Goal: Transaction & Acquisition: Obtain resource

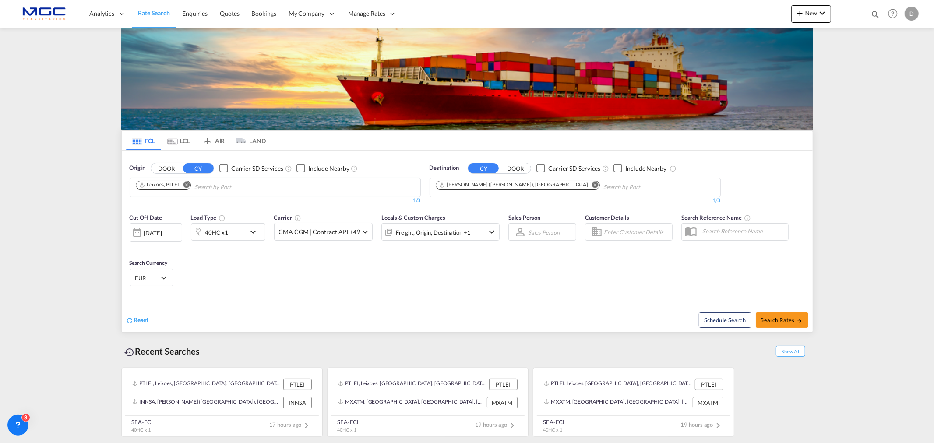
click at [183, 182] on button "Remove" at bounding box center [183, 185] width 13 height 9
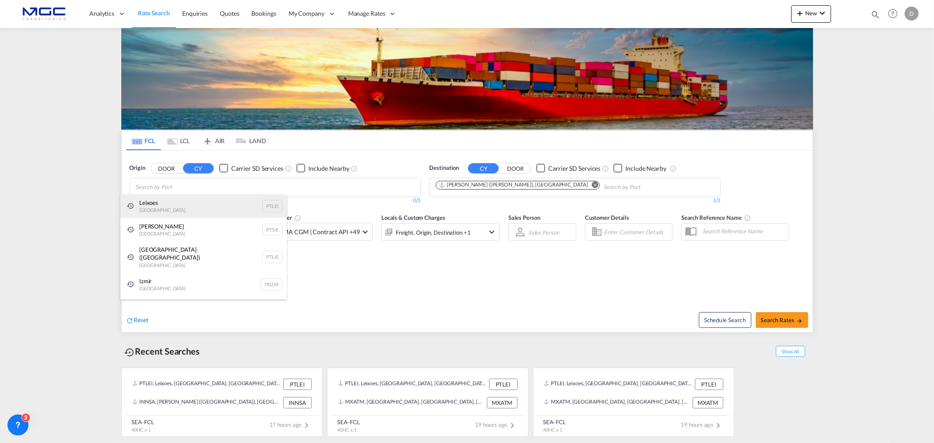
click at [176, 198] on div "Leixoes Portugal PTLEI" at bounding box center [203, 206] width 166 height 24
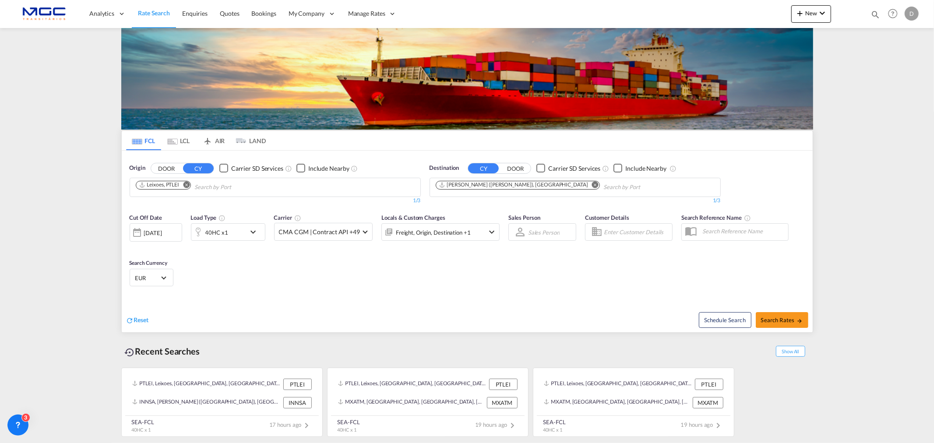
click at [592, 184] on md-icon "Remove" at bounding box center [595, 184] width 7 height 7
click at [545, 184] on md-chips "Jawaharlal Nehru (Nhava Sheva), INNSA" at bounding box center [575, 187] width 290 height 18
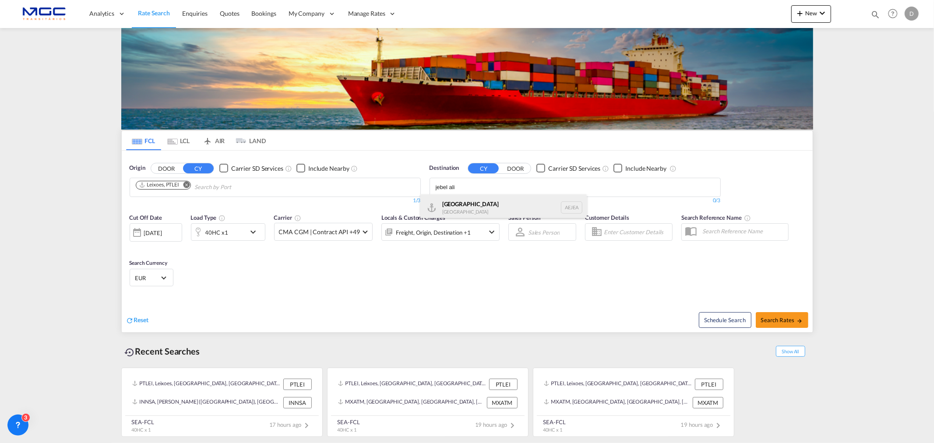
type input "jebel ali"
click at [503, 212] on div "Jebel Ali United Arab Emirates AEJEA" at bounding box center [504, 207] width 166 height 26
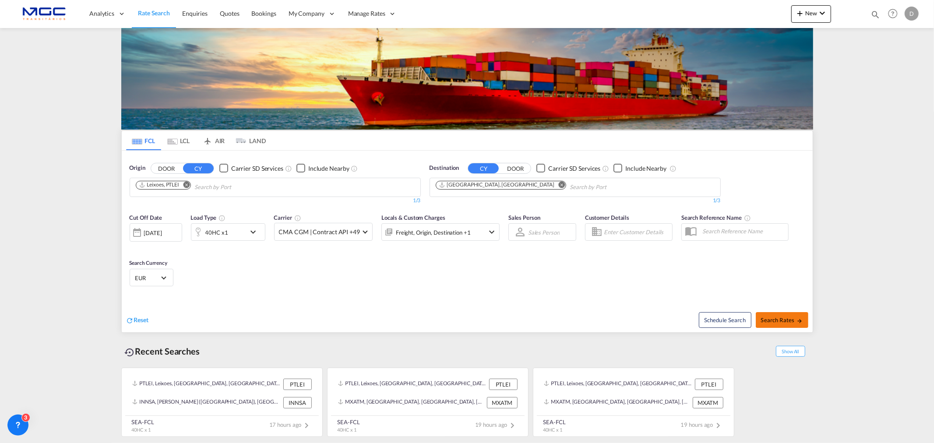
click at [793, 325] on button "Search Rates" at bounding box center [782, 320] width 53 height 16
type input "PTLEI to AEJEA / 26 Sep 2025"
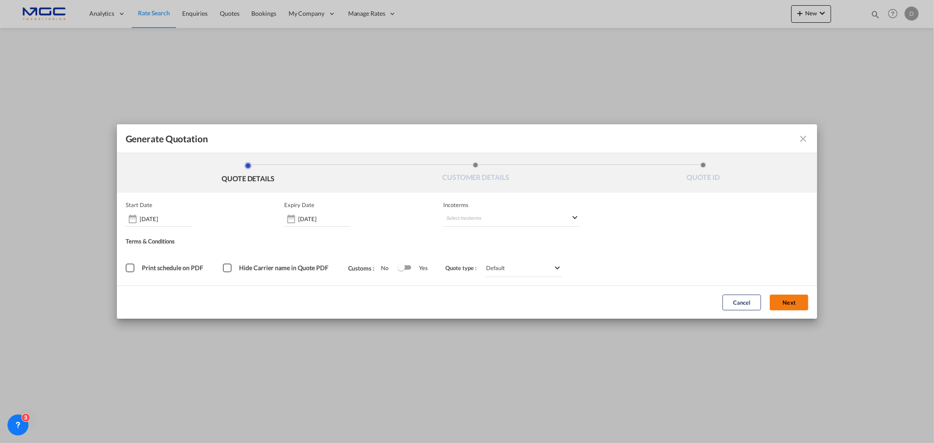
click at [782, 298] on button "Next" at bounding box center [789, 303] width 39 height 16
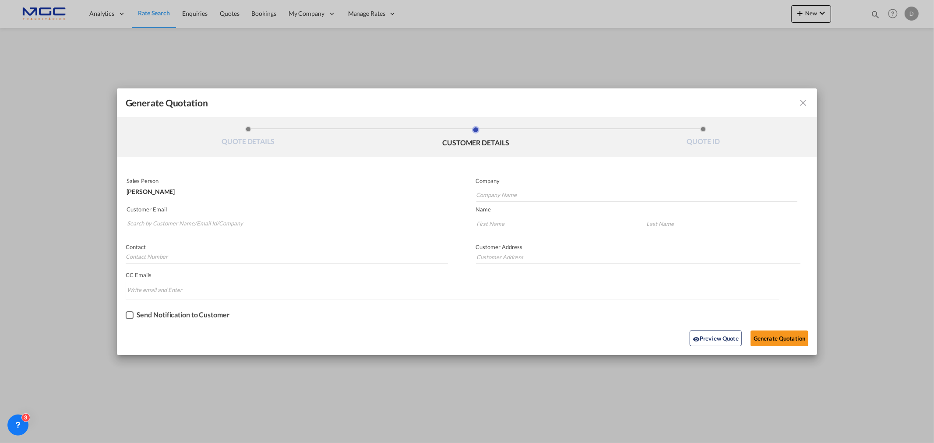
click at [238, 215] on md-autocomplete-wrap "Generate QuotationQUOTE ..." at bounding box center [288, 222] width 323 height 18
click at [233, 225] on input "Search by Customer Name/Email Id/Company" at bounding box center [288, 223] width 323 height 13
click at [145, 222] on input "Search by Customer Name/Email Id/Company" at bounding box center [288, 223] width 323 height 13
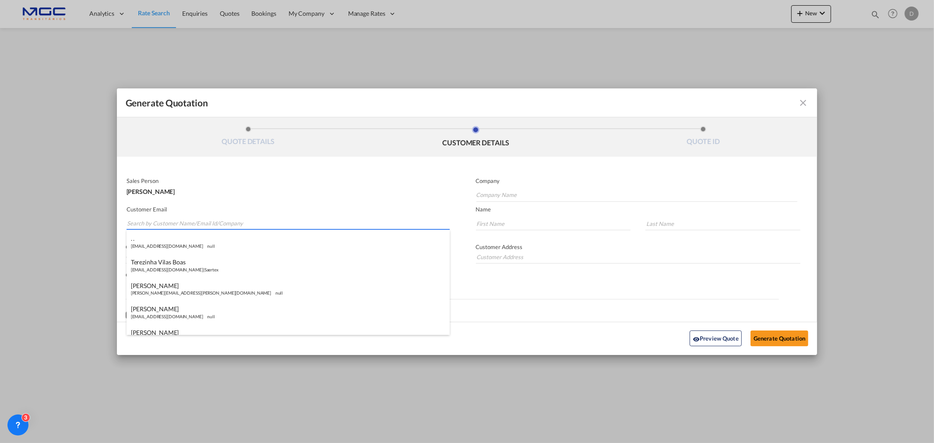
click at [145, 222] on input "Search by Customer Name/Email Id/Company" at bounding box center [288, 223] width 323 height 13
paste input "TRDXB2501"
type input "TRDXB2501"
click at [199, 216] on md-autocomplete-wrap "TRDXB2501" at bounding box center [288, 222] width 323 height 18
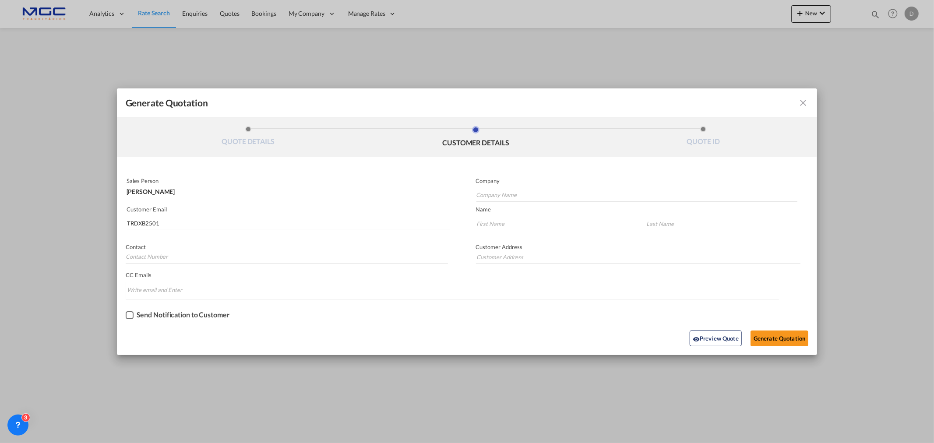
click at [196, 216] on md-autocomplete-wrap "TRDXB2501" at bounding box center [288, 222] width 323 height 18
drag, startPoint x: 196, startPoint y: 220, endPoint x: 19, endPoint y: 221, distance: 177.0
click at [19, 221] on div "Generate Quotation QUOTE DETAILS CUSTOMER DETAILS QUOTE ID Start Date 26 Sep 20…" at bounding box center [467, 221] width 934 height 443
click at [190, 216] on md-autocomplete-wrap "Generate QuotationQUOTE ..." at bounding box center [288, 222] width 323 height 18
click at [180, 226] on input "Search by Customer Name/Email Id/Company" at bounding box center [288, 223] width 323 height 13
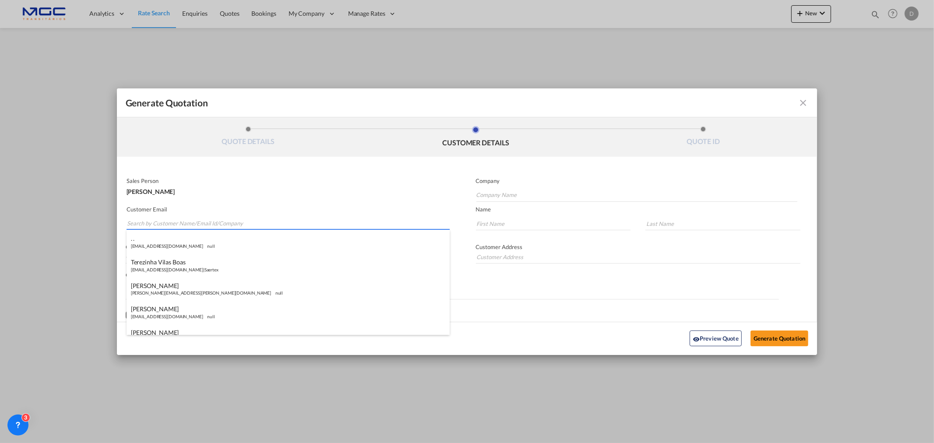
paste input "crystal.l@ytoglobal.com"
type input "crystal.l@ytoglobal.com"
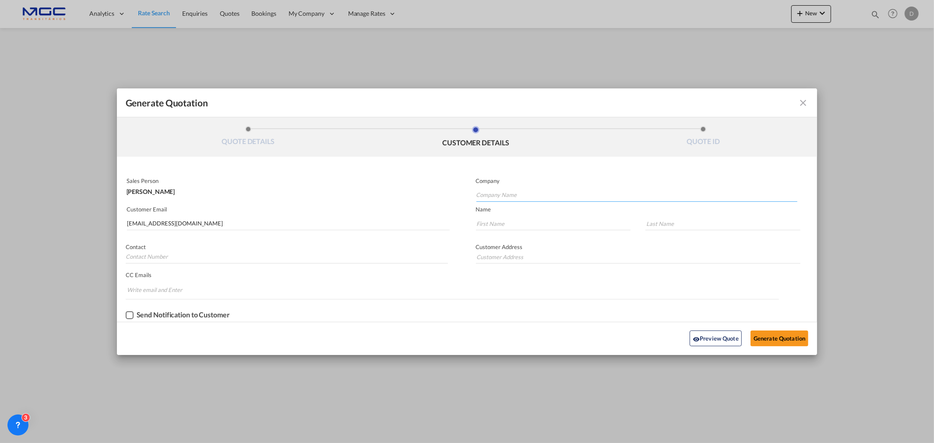
click at [505, 194] on input "Company Name" at bounding box center [637, 195] width 321 height 13
click at [488, 186] on md-autocomplete-wrap "Generate QuotationQUOTE ..." at bounding box center [637, 193] width 322 height 18
click at [489, 198] on input "Company Name" at bounding box center [637, 195] width 321 height 13
type input "."
type input "Crystal"
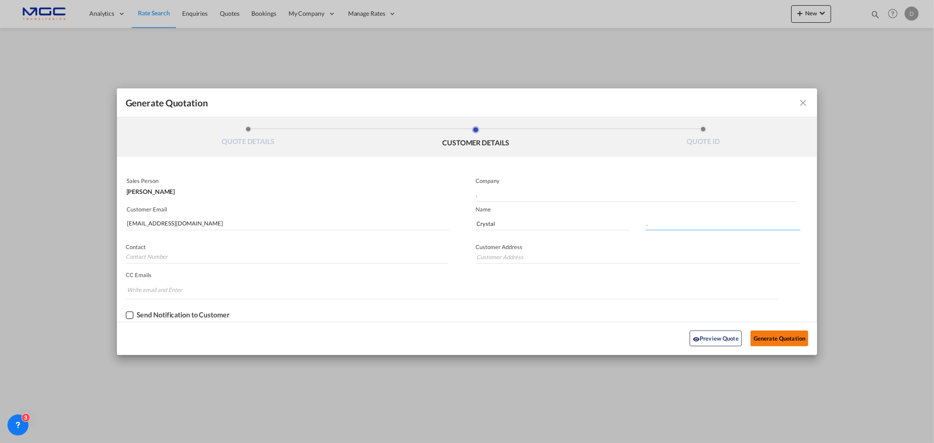
type input "."
click at [759, 334] on button "Generate Quotation" at bounding box center [780, 339] width 58 height 16
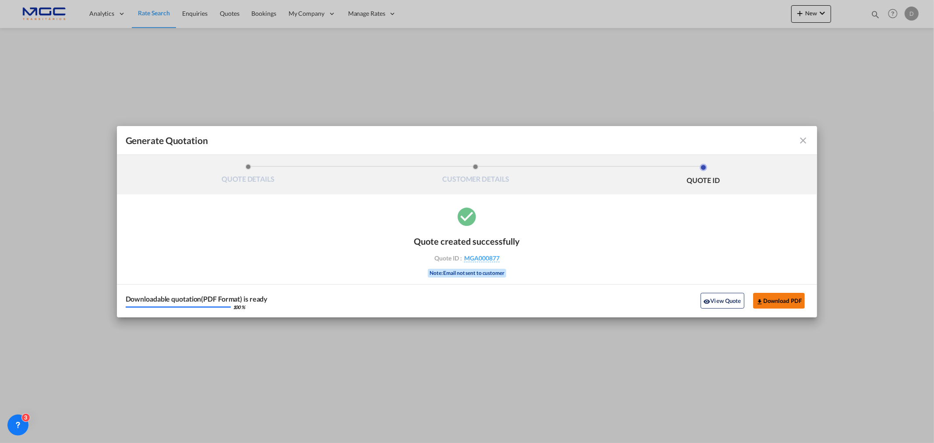
click at [772, 304] on button "Download PDF" at bounding box center [779, 301] width 52 height 16
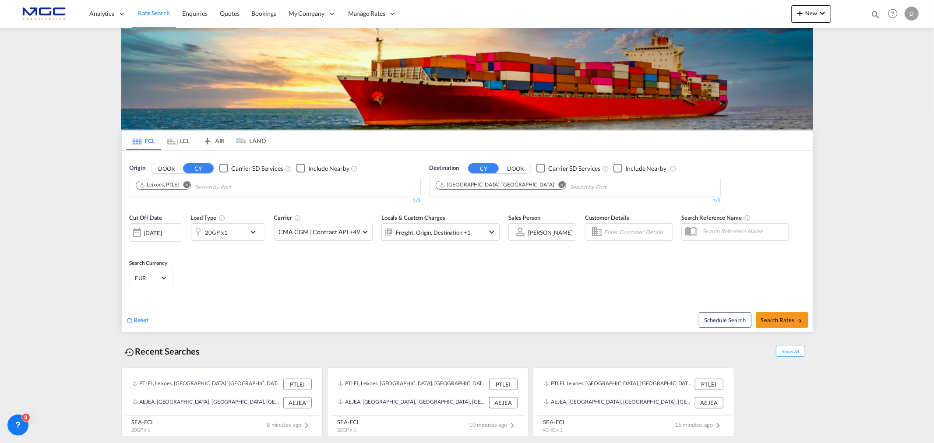
click at [559, 185] on md-icon "Remove" at bounding box center [562, 184] width 7 height 7
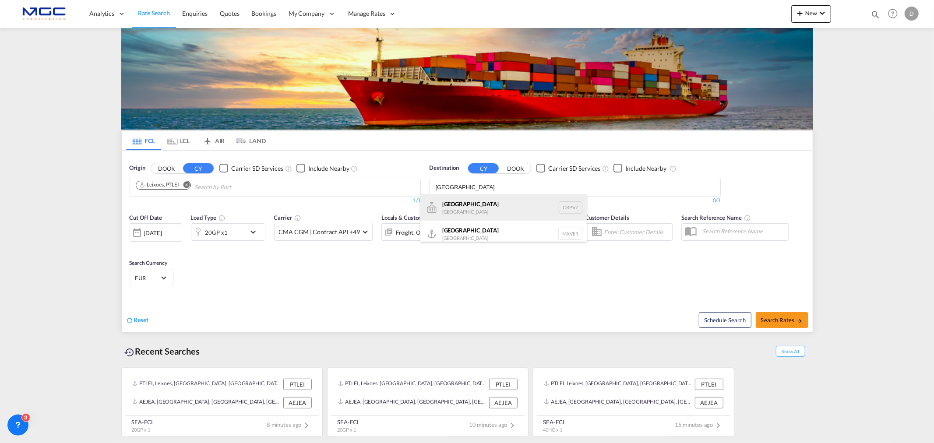
type input "veracruz"
click at [473, 210] on div "Veracruz Costa Rica CRPVZ" at bounding box center [504, 207] width 166 height 26
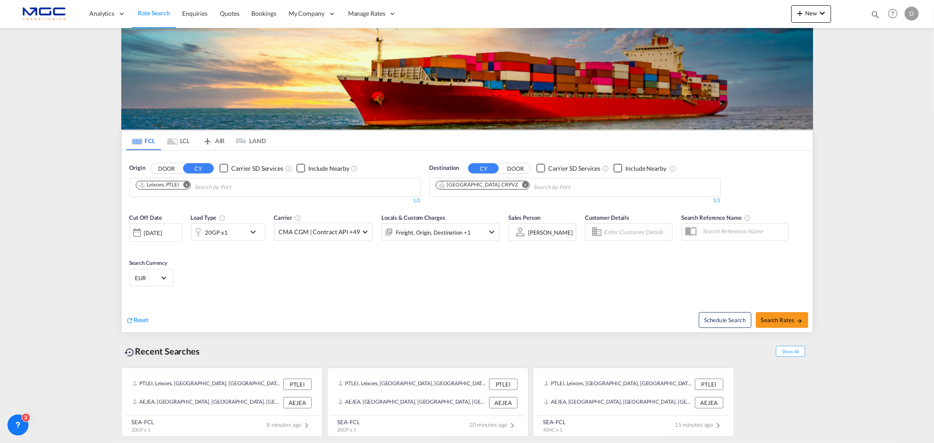
click at [522, 186] on md-icon "Remove" at bounding box center [525, 184] width 7 height 7
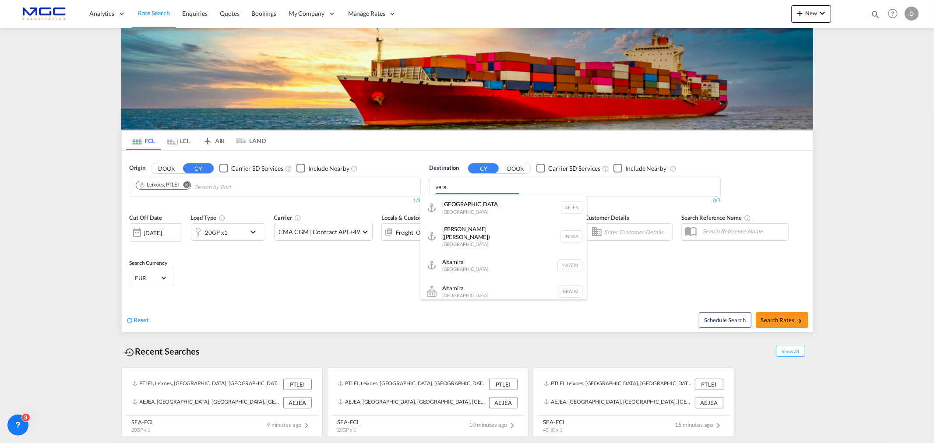
type input "verac"
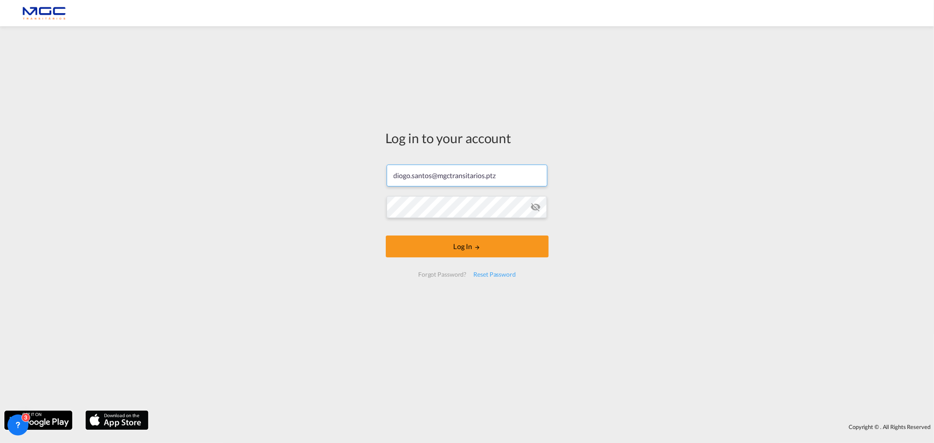
type input "diogo.santos@mgctransitarios.pt"
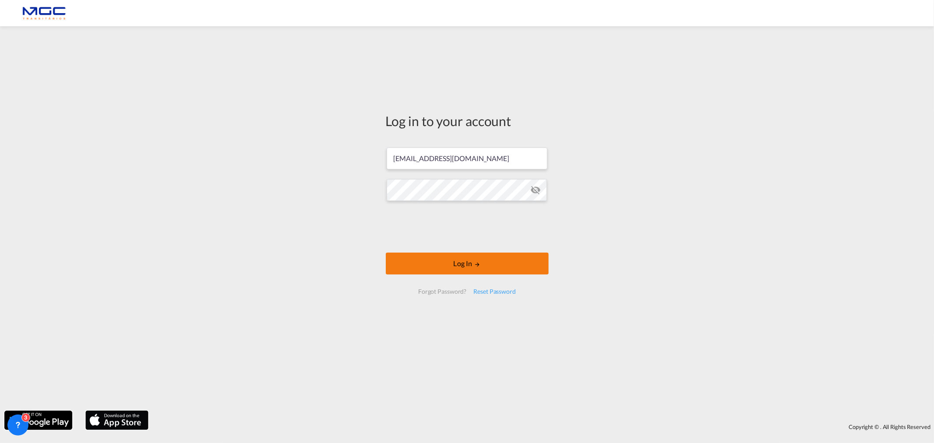
click at [478, 262] on md-icon "LOGIN" at bounding box center [477, 265] width 6 height 6
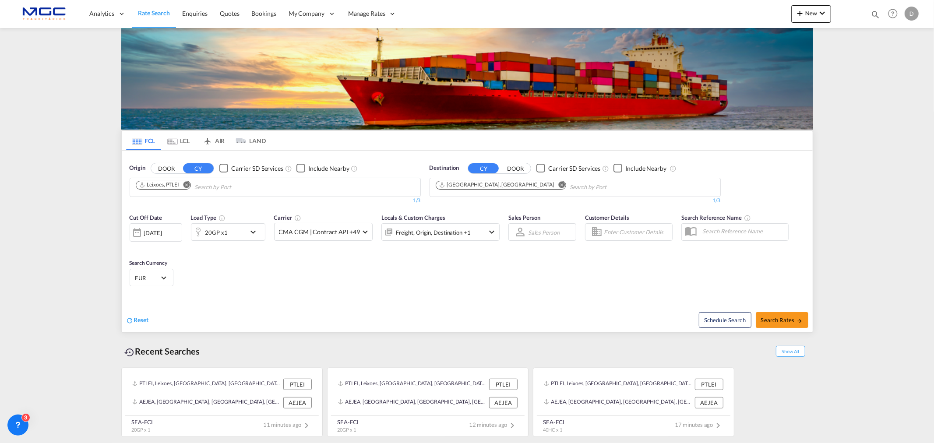
click at [559, 185] on md-icon "Remove" at bounding box center [562, 184] width 7 height 7
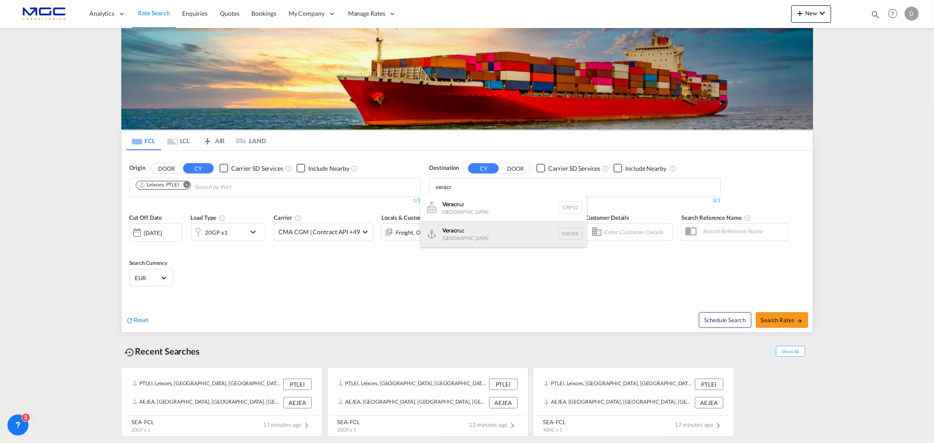
type input "veracr"
click at [483, 227] on div "Veracr uz Mexico MXVER" at bounding box center [504, 234] width 166 height 26
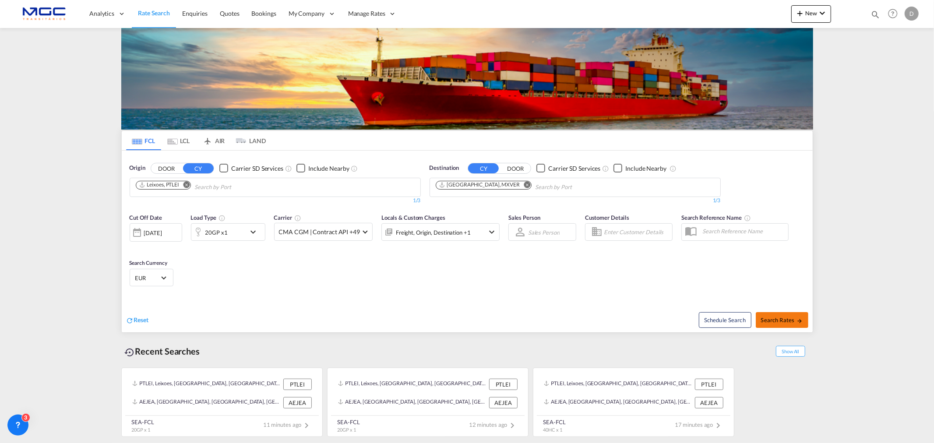
click at [797, 316] on button "Search Rates" at bounding box center [782, 320] width 53 height 16
type input "PTLEI to MXVER / 26 Sep 2025"
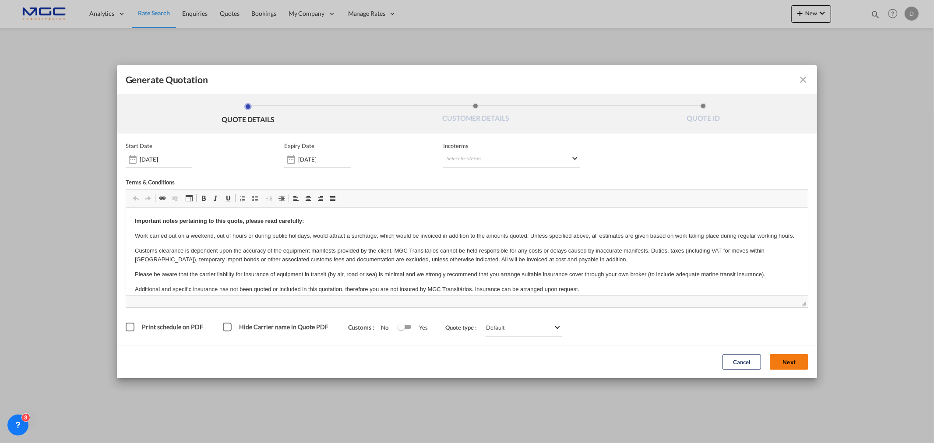
click at [776, 360] on button "Next" at bounding box center [789, 362] width 39 height 16
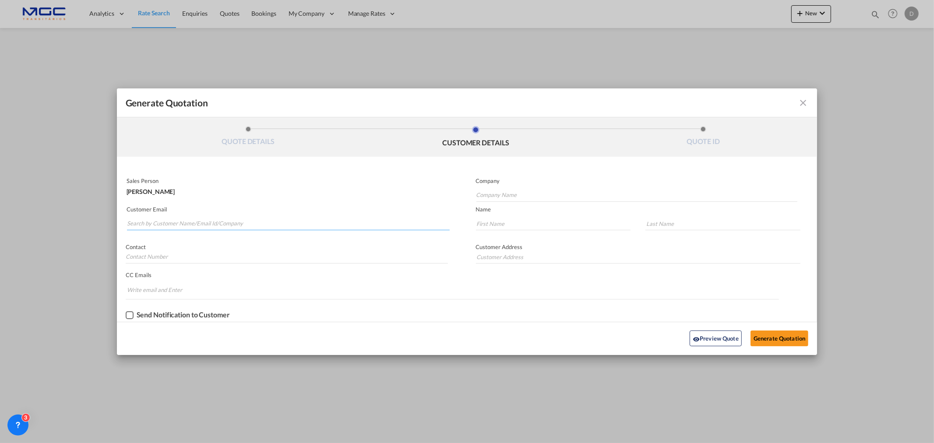
click at [264, 225] on input "Search by Customer Name/Email Id/Company" at bounding box center [288, 223] width 323 height 13
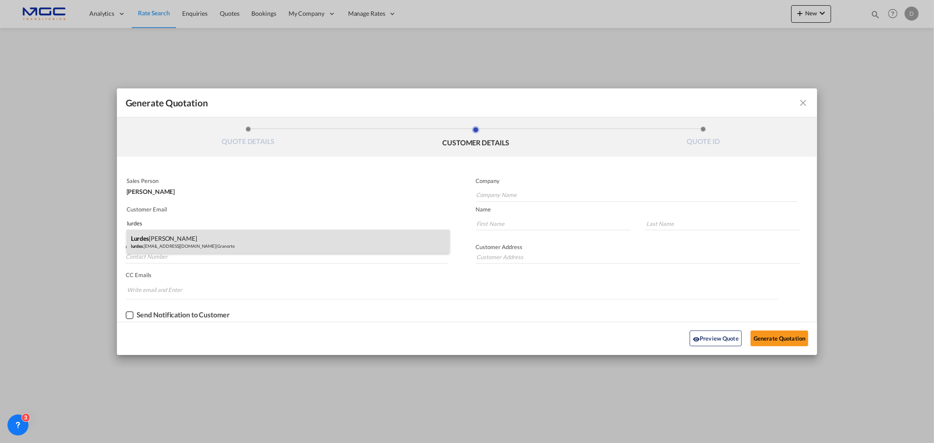
type input "lurdes"
click at [200, 237] on div "Lurdes Soares lurdes .soares@granorte.pt | Granorte" at bounding box center [288, 242] width 323 height 24
type input "Granorte"
type input "lurdes.soares@granorte.pt"
type input "Lurdes"
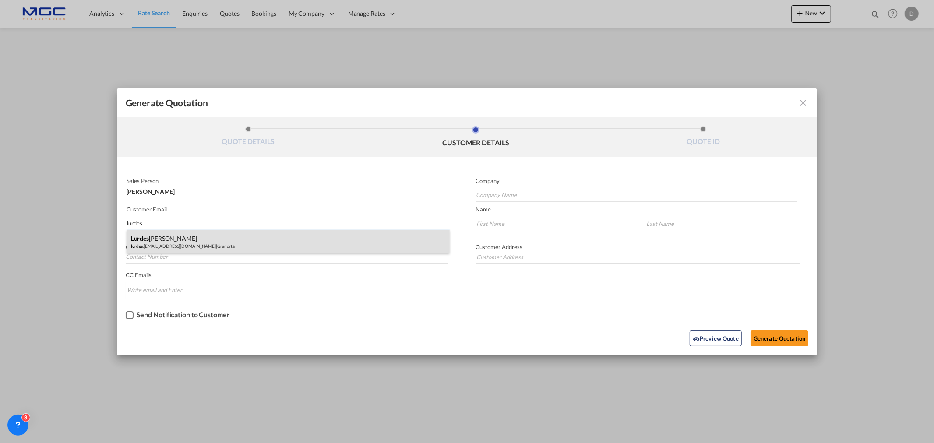
type input "Soares"
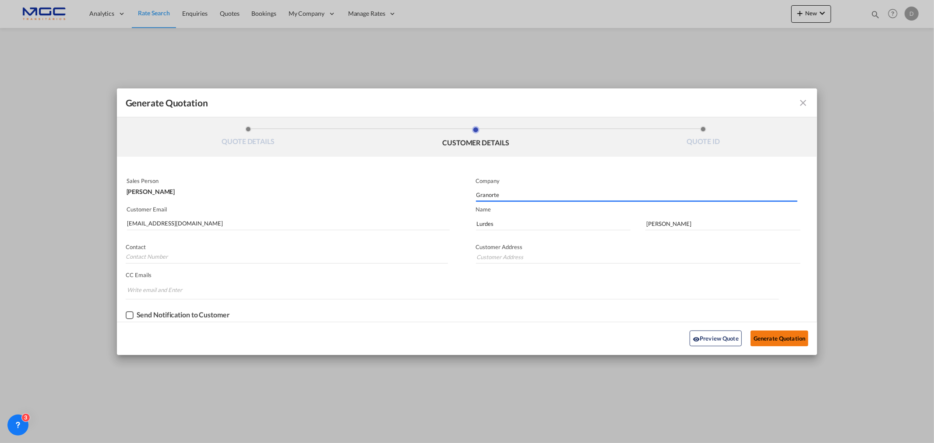
click at [778, 338] on button "Generate Quotation" at bounding box center [780, 339] width 58 height 16
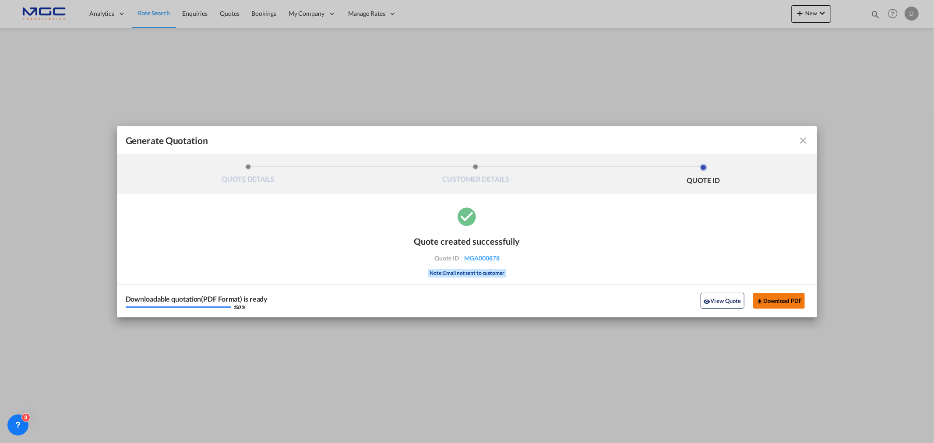
click at [772, 300] on button "Download PDF" at bounding box center [779, 301] width 52 height 16
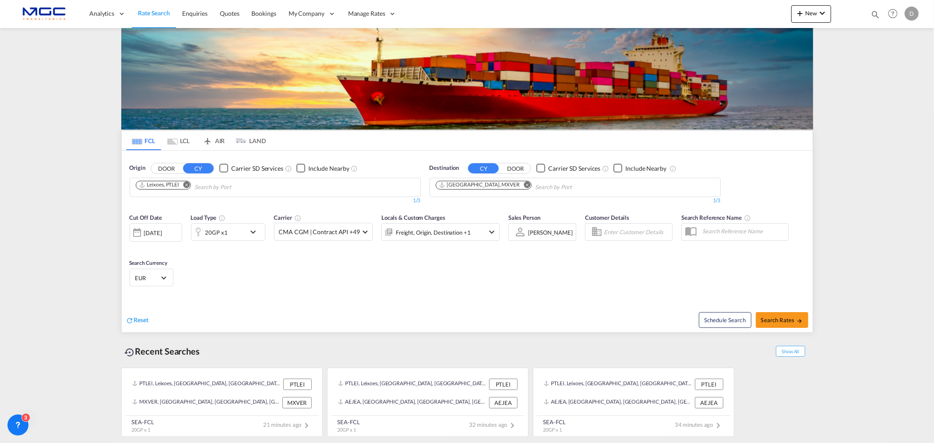
click at [524, 186] on md-icon "Remove" at bounding box center [527, 184] width 7 height 7
type input "[GEOGRAPHIC_DATA]"
click at [475, 206] on div "Shanghai [GEOGRAPHIC_DATA] [GEOGRAPHIC_DATA]" at bounding box center [504, 207] width 166 height 26
click at [240, 228] on div "20GP x1" at bounding box center [218, 232] width 54 height 18
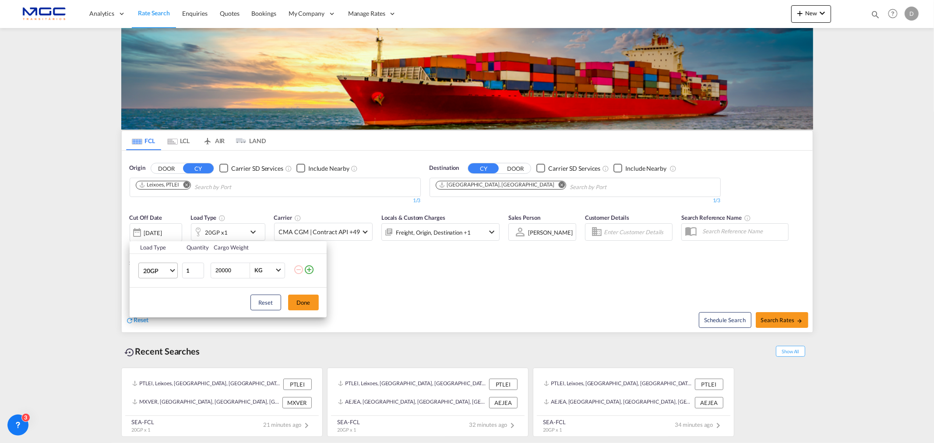
click at [170, 269] on span "Choose: \a20GP" at bounding box center [172, 269] width 5 height 5
click at [166, 307] on md-option "40HC" at bounding box center [166, 312] width 60 height 21
click at [307, 307] on button "Done" at bounding box center [303, 303] width 31 height 16
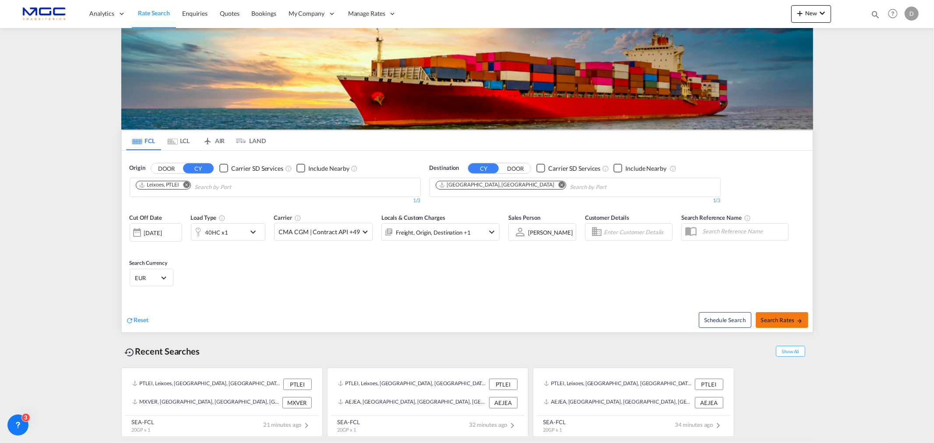
click at [785, 318] on span "Search Rates" at bounding box center [782, 320] width 42 height 7
type input "PTLEI to CNSHA / [DATE]"
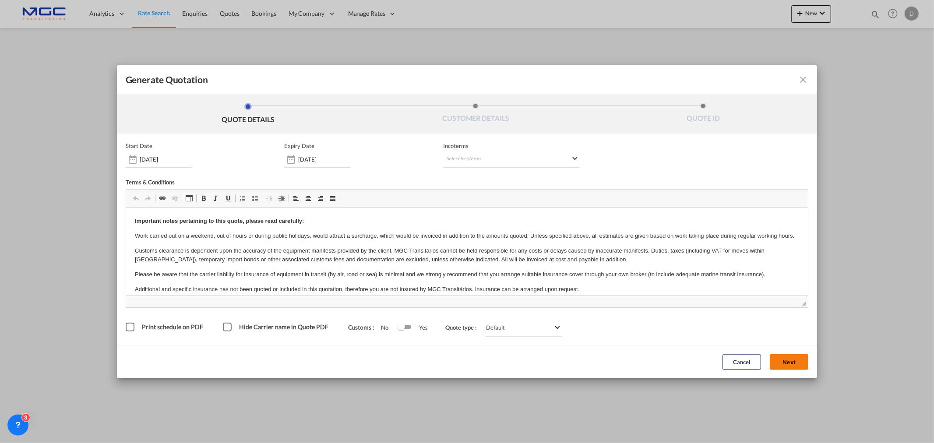
click at [794, 360] on button "Next" at bounding box center [789, 362] width 39 height 16
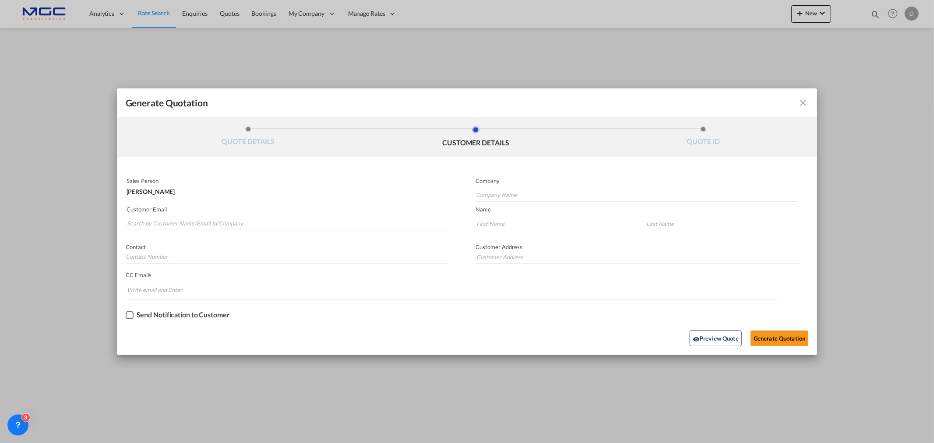
click at [170, 218] on input "Search by Customer Name/Email Id/Company" at bounding box center [288, 223] width 323 height 13
paste input "[PERSON_NAME].[PERSON_NAME] <[PERSON_NAME][EMAIL_ADDRESS][DOMAIN_NAME]>"
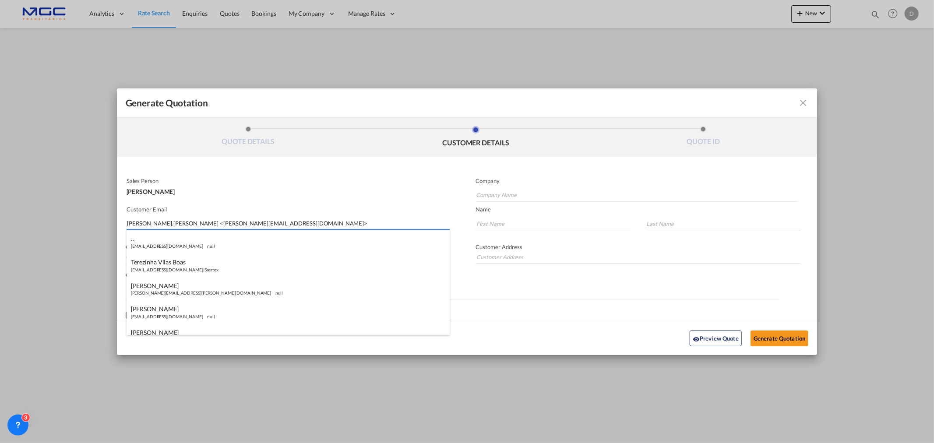
drag, startPoint x: 160, startPoint y: 221, endPoint x: 69, endPoint y: 218, distance: 90.7
click at [69, 218] on div "Generate Quotation QUOTE DETAILS CUSTOMER DETAILS QUOTE ID Start Date [DATE] Ex…" at bounding box center [467, 221] width 934 height 443
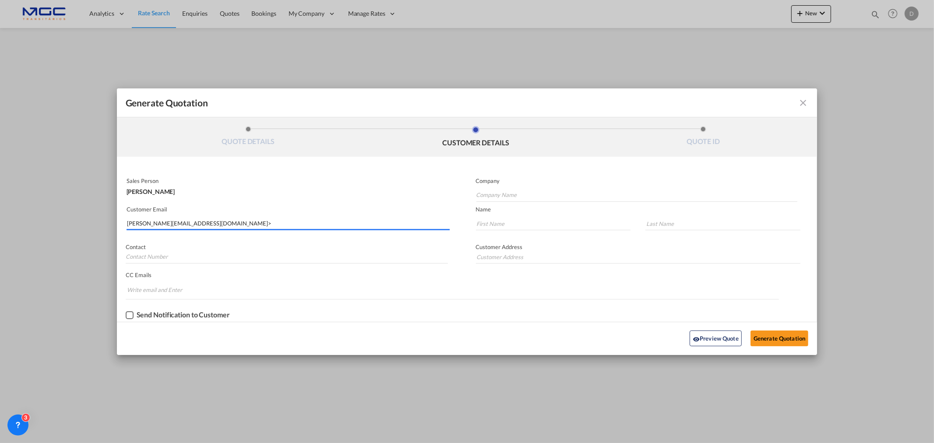
click at [209, 223] on input "[PERSON_NAME][EMAIL_ADDRESS][DOMAIN_NAME]>" at bounding box center [288, 223] width 323 height 13
type input "[PERSON_NAME][EMAIL_ADDRESS][DOMAIN_NAME]"
click at [479, 199] on input "Company Name" at bounding box center [637, 195] width 321 height 13
click at [480, 198] on input "Company Name" at bounding box center [637, 195] width 321 height 13
type input "."
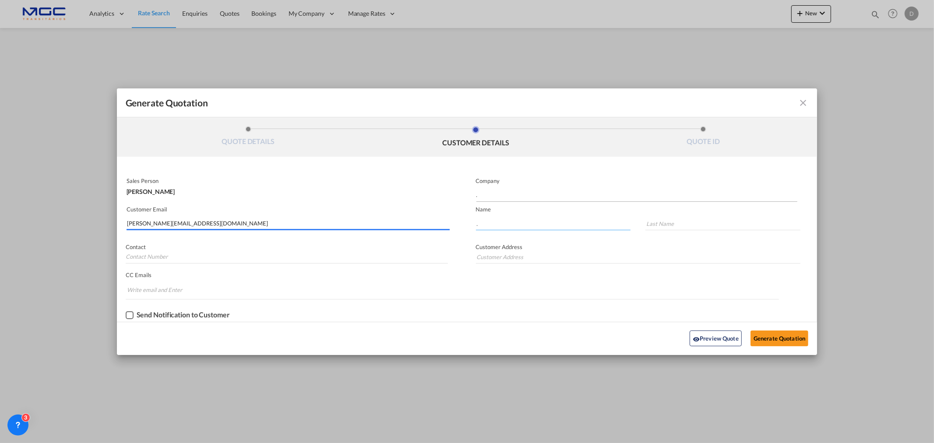
type input "."
click at [783, 336] on button "Generate Quotation" at bounding box center [780, 339] width 58 height 16
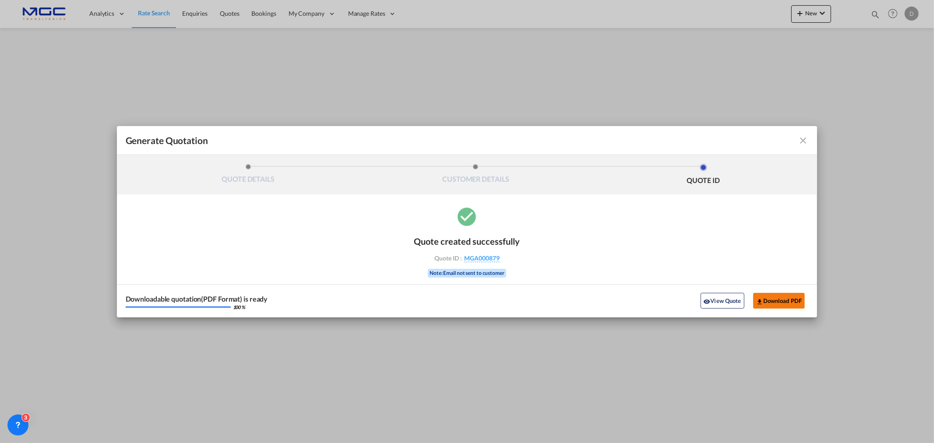
click at [795, 300] on button "Download PDF" at bounding box center [779, 301] width 52 height 16
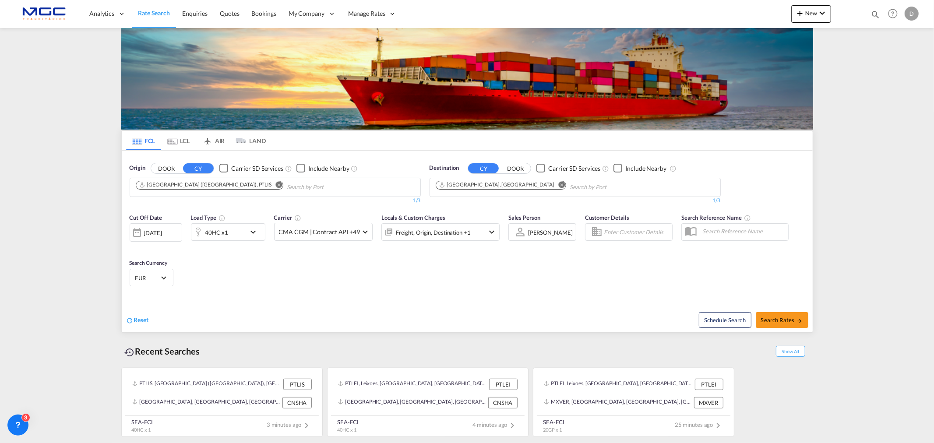
click at [276, 187] on md-icon "Remove" at bounding box center [279, 184] width 7 height 7
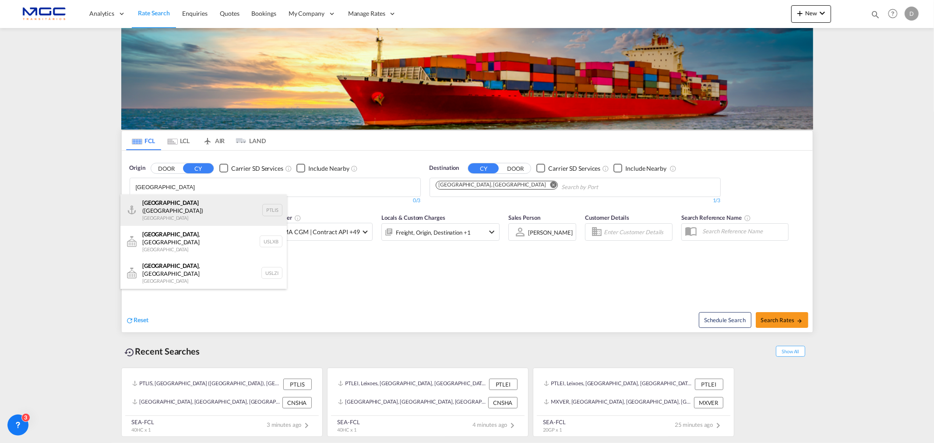
type input "lisbon"
click at [203, 204] on div "Lisbon (Lisboa) Portugal PTLIS" at bounding box center [203, 210] width 166 height 32
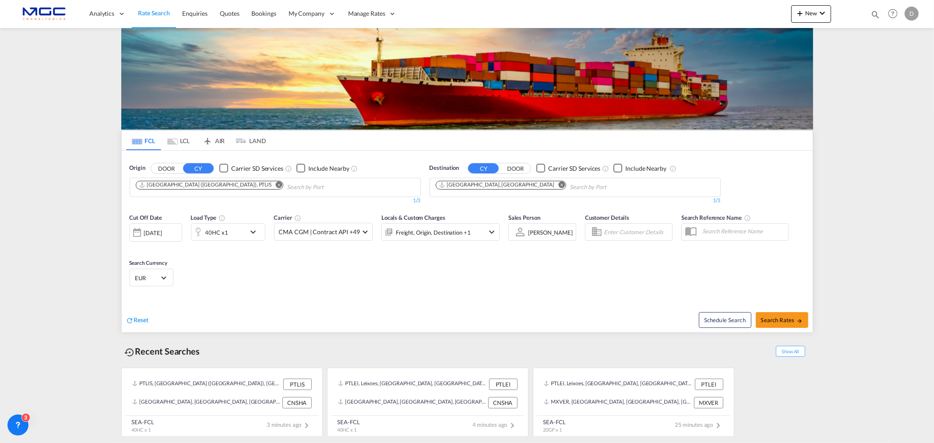
click at [559, 184] on md-icon "Remove" at bounding box center [562, 184] width 7 height 7
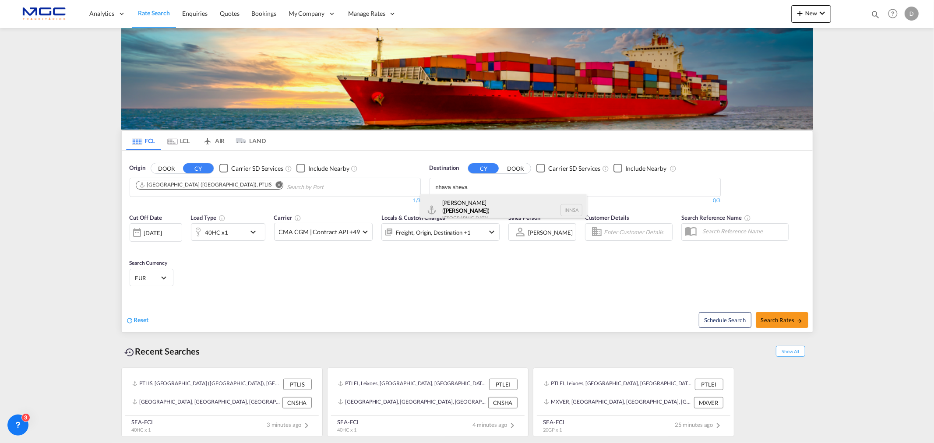
type input "nhava sheva"
click at [520, 205] on div "Jawaharlal Nehru ( Nhava Sheva ) India INNSA" at bounding box center [504, 210] width 166 height 32
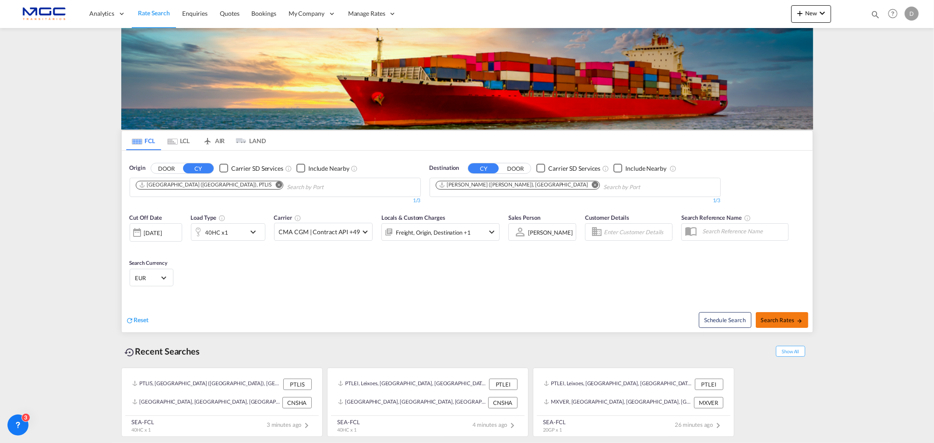
click at [785, 325] on button "Search Rates" at bounding box center [782, 320] width 53 height 16
type input "PTLIS to INNSA / 26 Sep 2025"
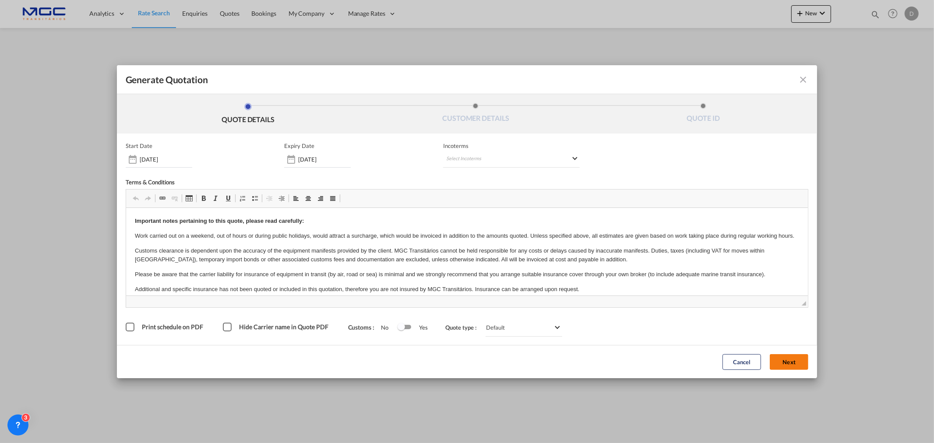
click at [787, 361] on button "Next" at bounding box center [789, 362] width 39 height 16
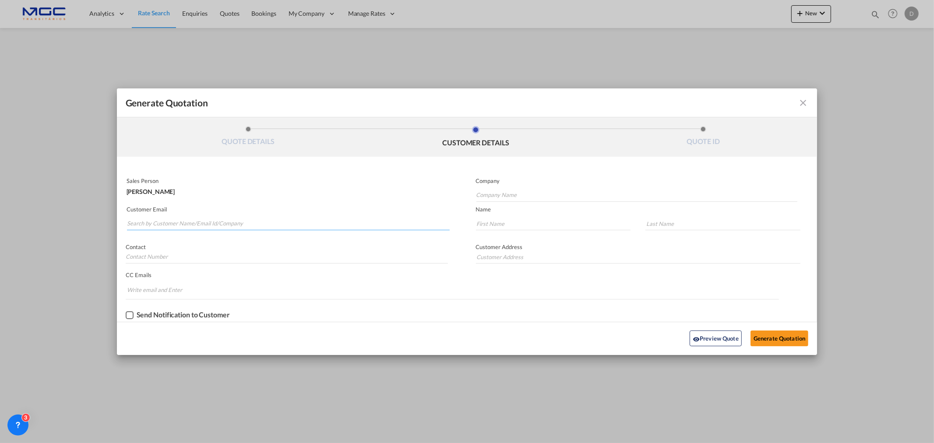
click at [179, 221] on input "Search by Customer Name/Email Id/Company" at bounding box center [288, 223] width 323 height 13
paste input "CUFL/KRUSHI/AIR <cufl.krushi@cargounity.com>"
drag, startPoint x: 180, startPoint y: 221, endPoint x: 104, endPoint y: 214, distance: 75.7
click at [101, 214] on div "Generate Quotation QUOTE DETAILS CUSTOMER DETAILS QUOTE ID Start Date 26 Sep 20…" at bounding box center [467, 221] width 934 height 443
click at [210, 225] on input "cufl.krushi@cargounity.com>" at bounding box center [288, 223] width 323 height 13
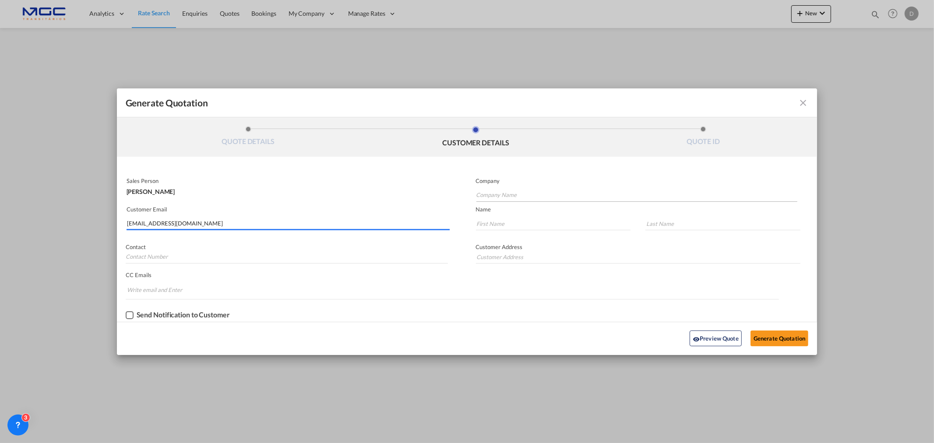
type input "cufl.krushi@cargounity.com"
click at [507, 191] on input "Company Name" at bounding box center [637, 195] width 321 height 13
type input "."
click at [483, 219] on input "Generate QuotationQUOTE ..." at bounding box center [553, 223] width 155 height 13
type input "."
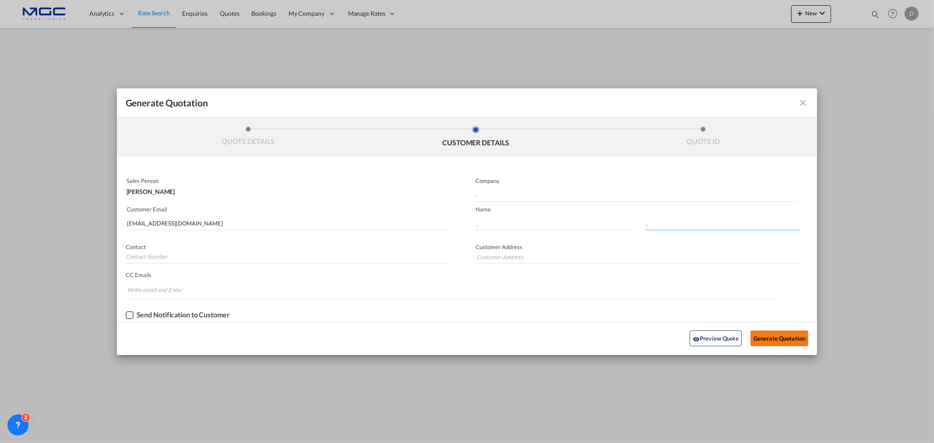
type input "."
click at [774, 339] on button "Generate Quotation" at bounding box center [780, 339] width 58 height 16
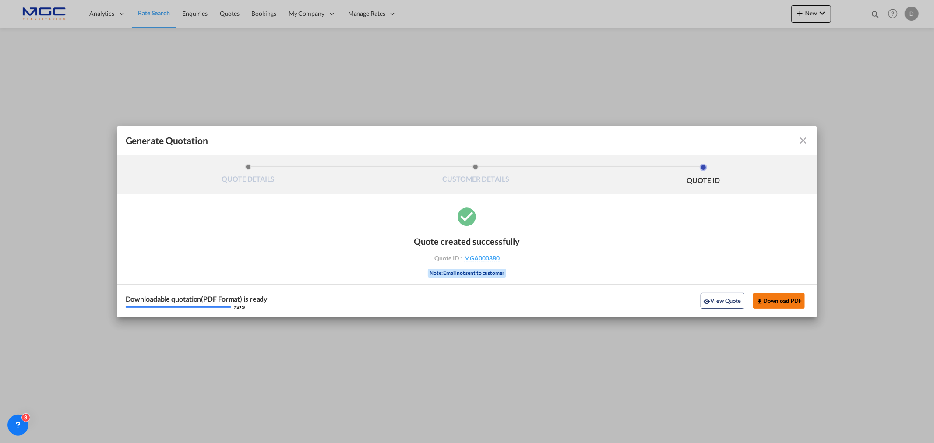
click at [771, 303] on button "Download PDF" at bounding box center [779, 301] width 52 height 16
click at [810, 136] on md-toolbar "Generate Quotation" at bounding box center [467, 140] width 701 height 29
click at [806, 138] on md-icon "icon-close fg-AAA8AD cursor m-0" at bounding box center [803, 140] width 11 height 11
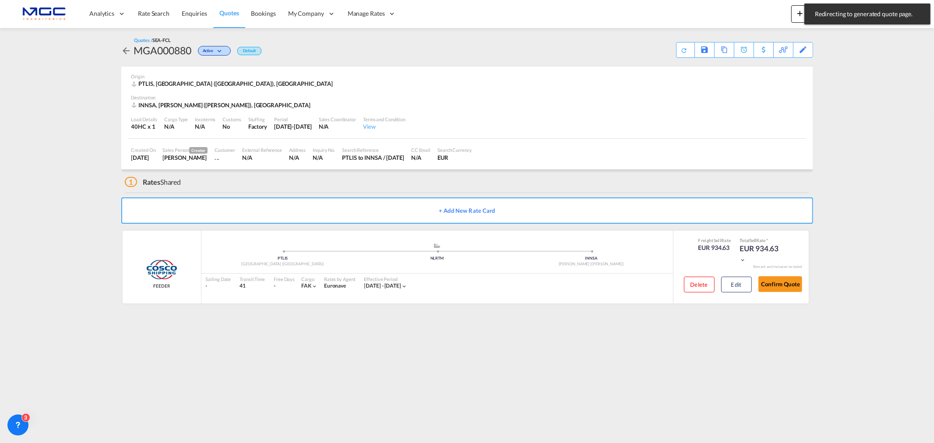
click at [88, 60] on md-content "Analytics Reports Dashboard Rate Search Enquiries Quotes Bookings" at bounding box center [467, 221] width 934 height 443
click at [163, 10] on span "Rate Search" at bounding box center [154, 13] width 32 height 7
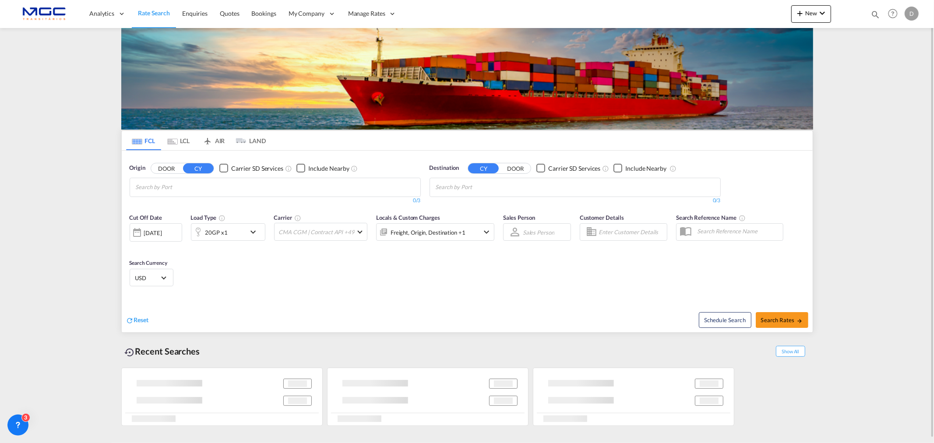
click at [238, 180] on md-chips at bounding box center [275, 187] width 290 height 18
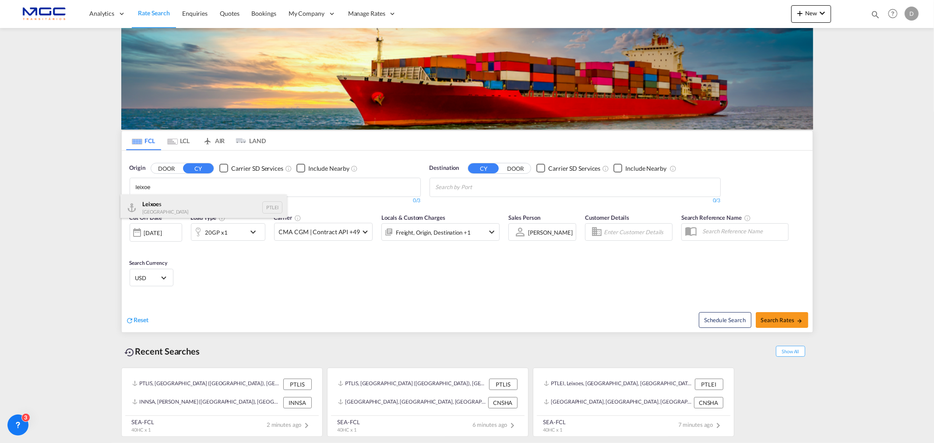
type input "leixoe"
drag, startPoint x: 163, startPoint y: 206, endPoint x: 444, endPoint y: 204, distance: 281.7
click at [163, 206] on div "Leixoe s Portugal PTLEI" at bounding box center [203, 207] width 166 height 26
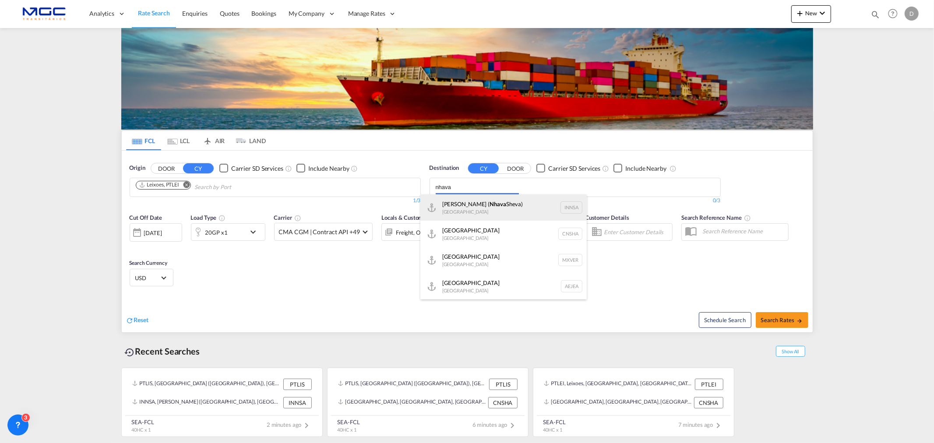
type input "nhava"
click at [475, 203] on div "Jawaharlal Nehru ( Nhava Sheva) India INNSA" at bounding box center [504, 207] width 166 height 26
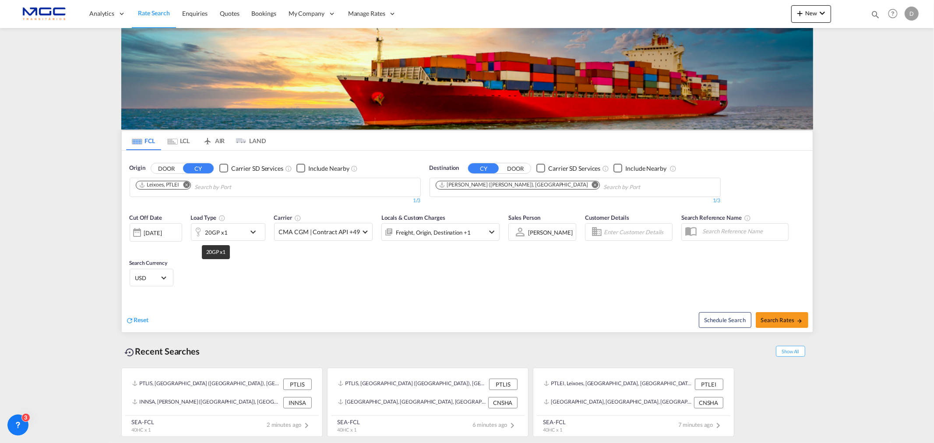
click at [216, 234] on div "20GP x1" at bounding box center [216, 232] width 22 height 12
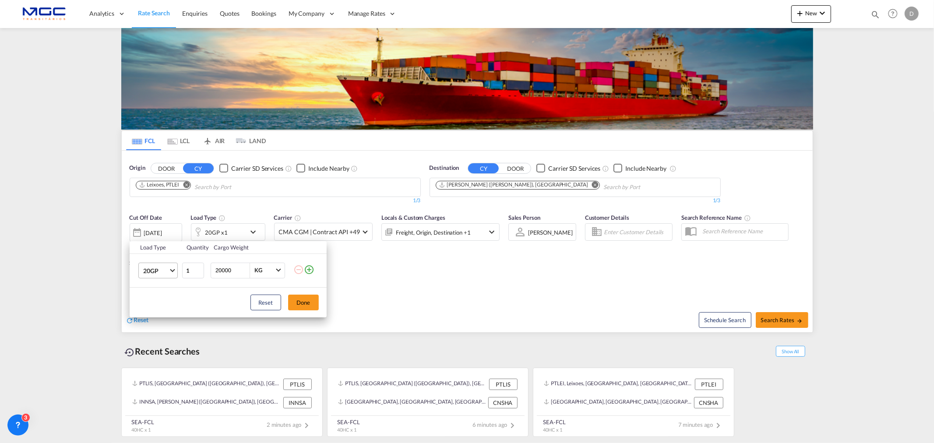
click at [158, 269] on span "20GP" at bounding box center [155, 271] width 25 height 9
click at [160, 313] on md-option "40HC" at bounding box center [166, 312] width 60 height 21
click at [314, 305] on button "Done" at bounding box center [303, 303] width 31 height 16
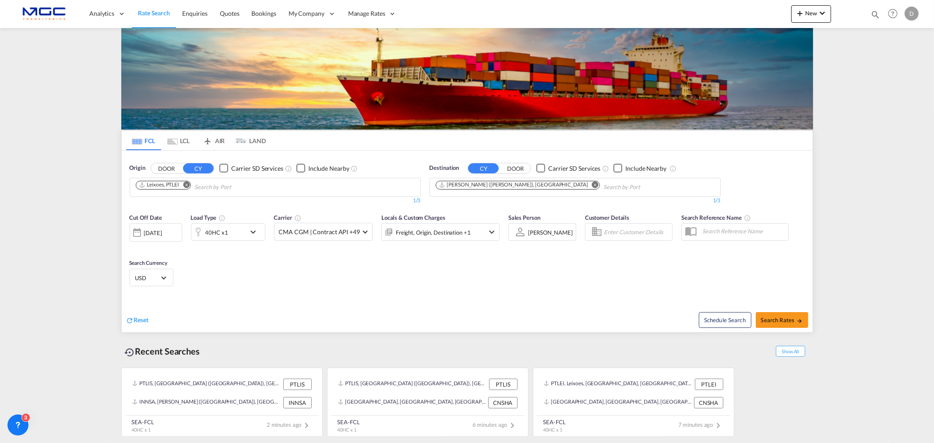
click at [154, 272] on md-select-value "USD" at bounding box center [151, 278] width 34 height 12
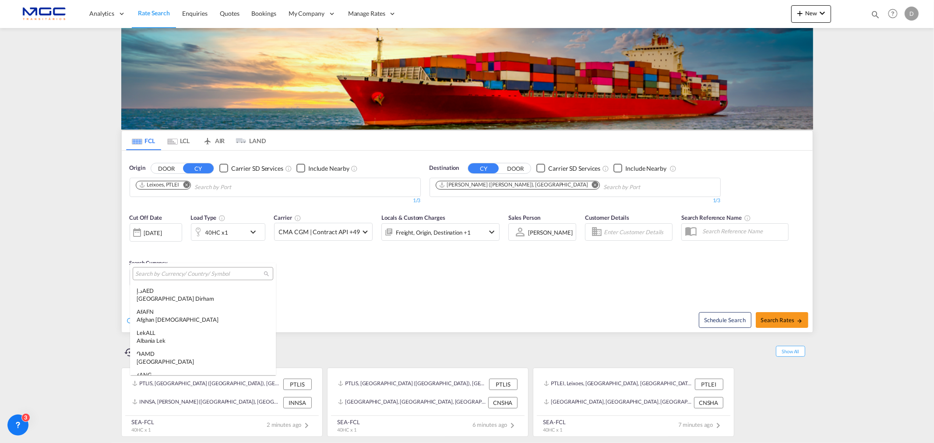
scroll to position [3023, 0]
click at [168, 277] on input "search" at bounding box center [199, 274] width 128 height 8
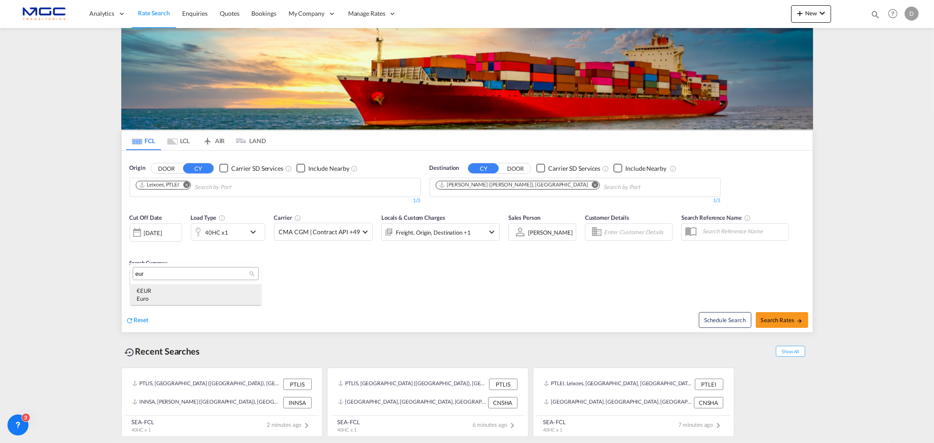
type input "eur"
click at [154, 294] on div "€ EUR Euro" at bounding box center [196, 295] width 118 height 16
click at [789, 317] on span "Search Rates" at bounding box center [782, 320] width 42 height 7
type input "PTLEI to INNSA / 26 Sep 2025"
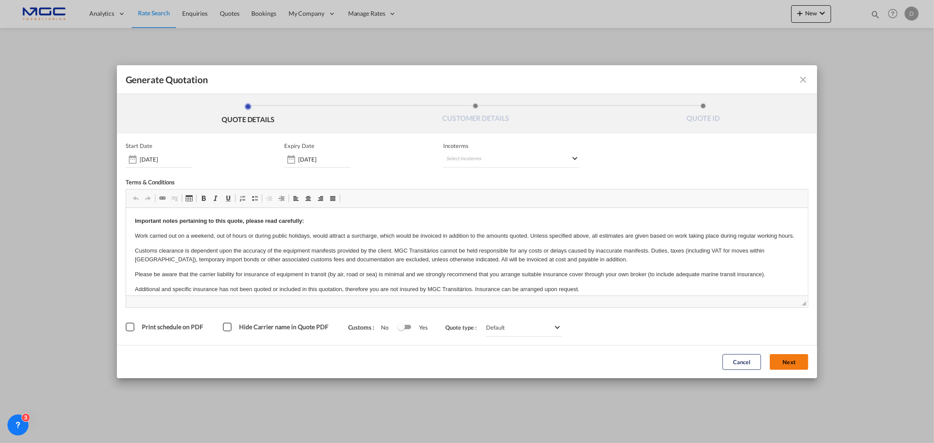
click at [805, 360] on button "Next" at bounding box center [789, 362] width 39 height 16
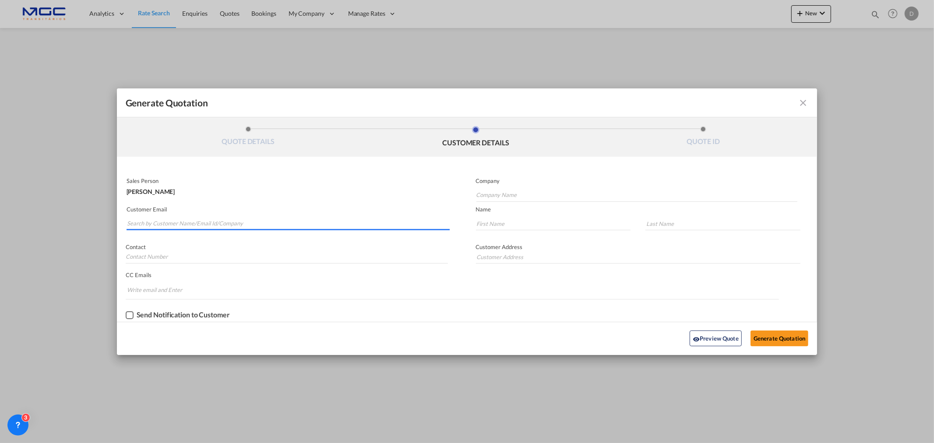
click at [141, 219] on input "Search by Customer Name/Email Id/Company" at bounding box center [288, 223] width 323 height 13
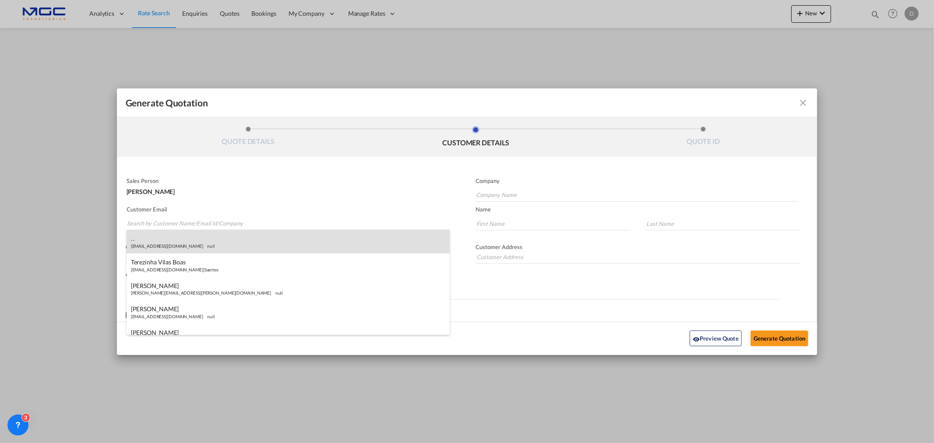
paste input "CUFL/KRUSHI/AIR <cufl.krushi@cargounity.com>"
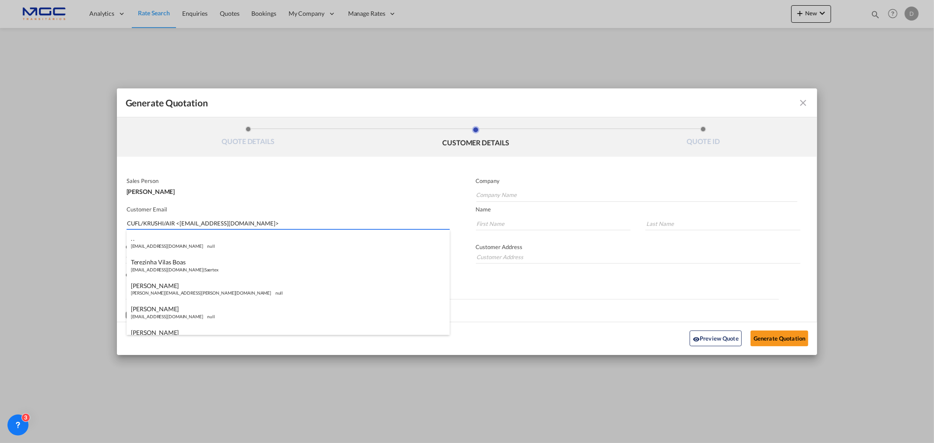
drag, startPoint x: 177, startPoint y: 222, endPoint x: 99, endPoint y: 222, distance: 78.4
click at [99, 222] on div "Generate Quotation QUOTE DETAILS CUSTOMER DETAILS QUOTE ID Start Date 26 Sep 20…" at bounding box center [467, 221] width 934 height 443
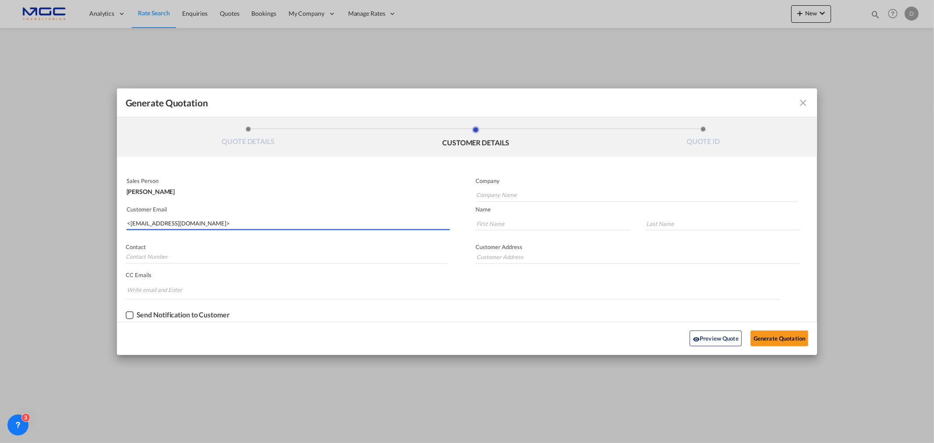
click at [130, 224] on input "<cufl.krushi@cargounity.com>" at bounding box center [288, 223] width 323 height 13
click at [196, 222] on input "cufl.krushi@cargounity.com>" at bounding box center [288, 223] width 323 height 13
click at [200, 223] on input "cufl.krushi@cargounity.com>" at bounding box center [288, 223] width 323 height 13
type input "cufl.krushi@cargounity.com"
click at [550, 193] on input "Company Name" at bounding box center [637, 195] width 321 height 13
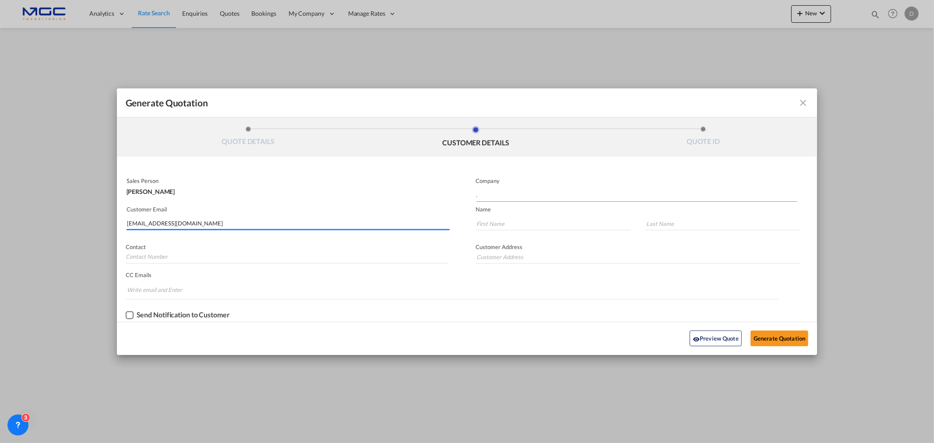
type input "."
click at [791, 331] on button "Generate Quotation" at bounding box center [780, 339] width 58 height 16
click at [773, 339] on button "Generate Quotation" at bounding box center [780, 339] width 58 height 16
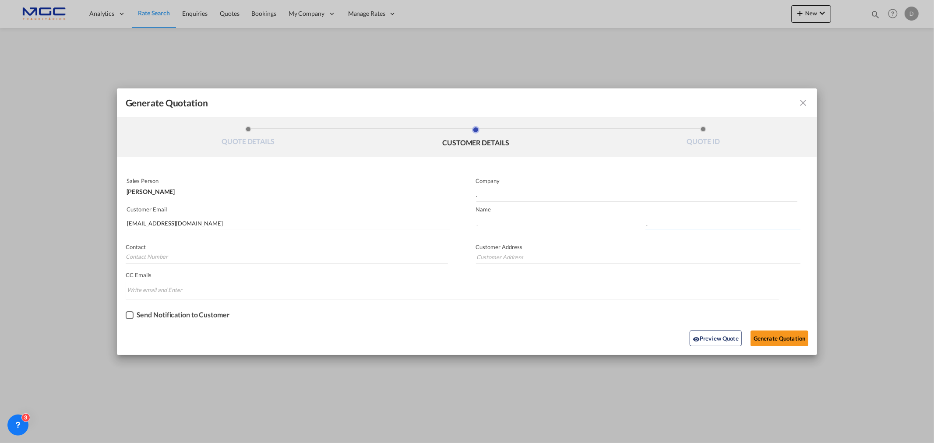
click at [662, 223] on input "." at bounding box center [723, 223] width 155 height 13
click at [243, 219] on input "cufl.krushi@cargounity.com" at bounding box center [288, 223] width 323 height 13
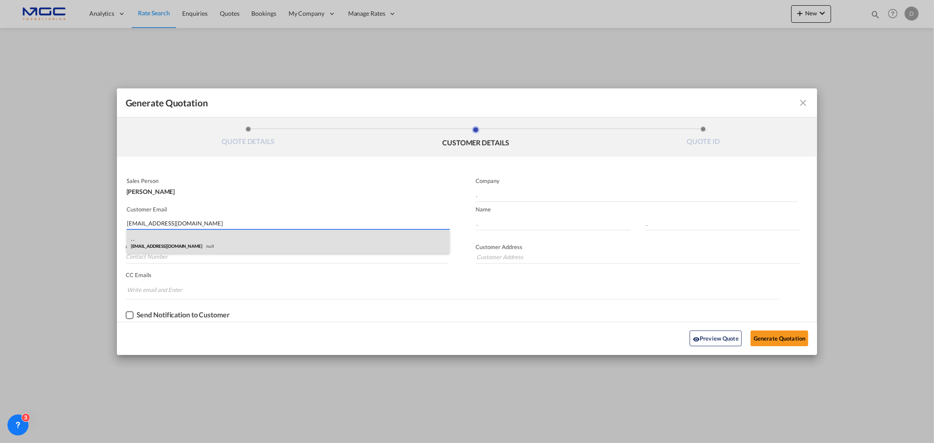
click at [183, 238] on div ". . cufl.krushi@cargounity.com null" at bounding box center [288, 242] width 323 height 24
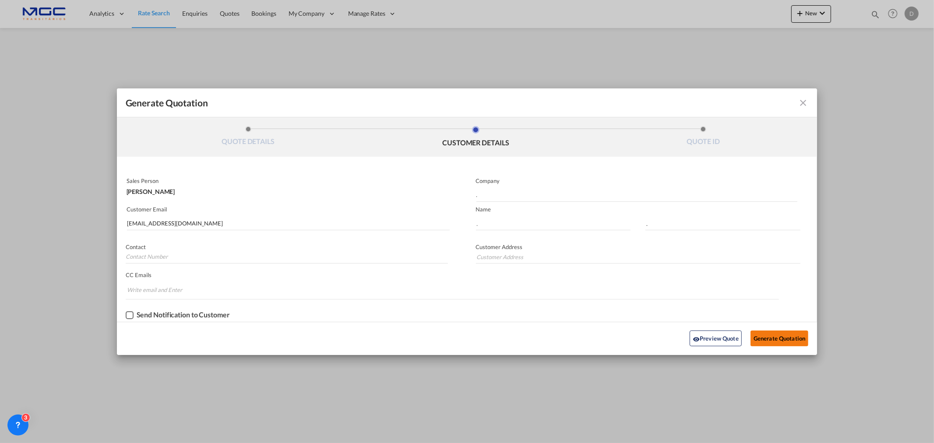
click at [769, 336] on button "Generate Quotation" at bounding box center [780, 339] width 58 height 16
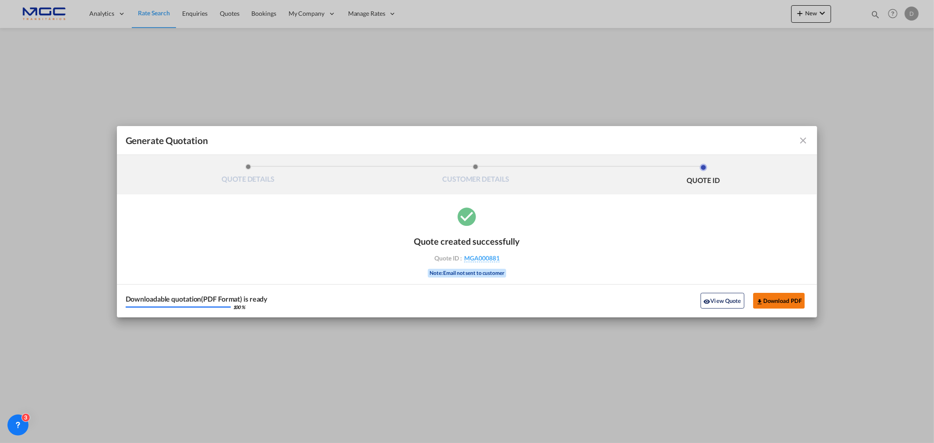
click at [772, 302] on button "Download PDF" at bounding box center [779, 301] width 52 height 16
